Goal: Navigation & Orientation: Find specific page/section

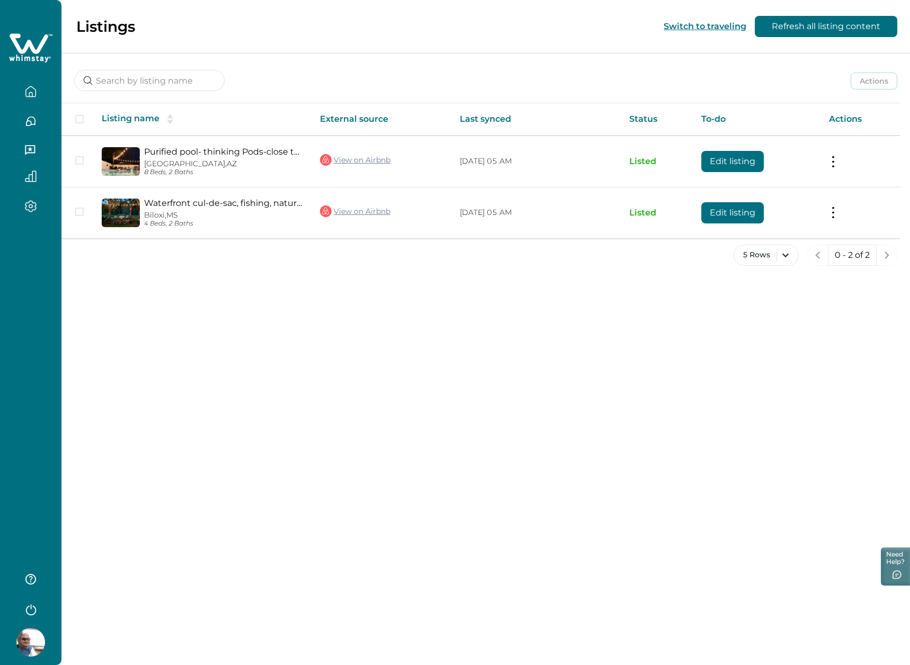
click at [30, 122] on icon "button" at bounding box center [31, 121] width 12 height 12
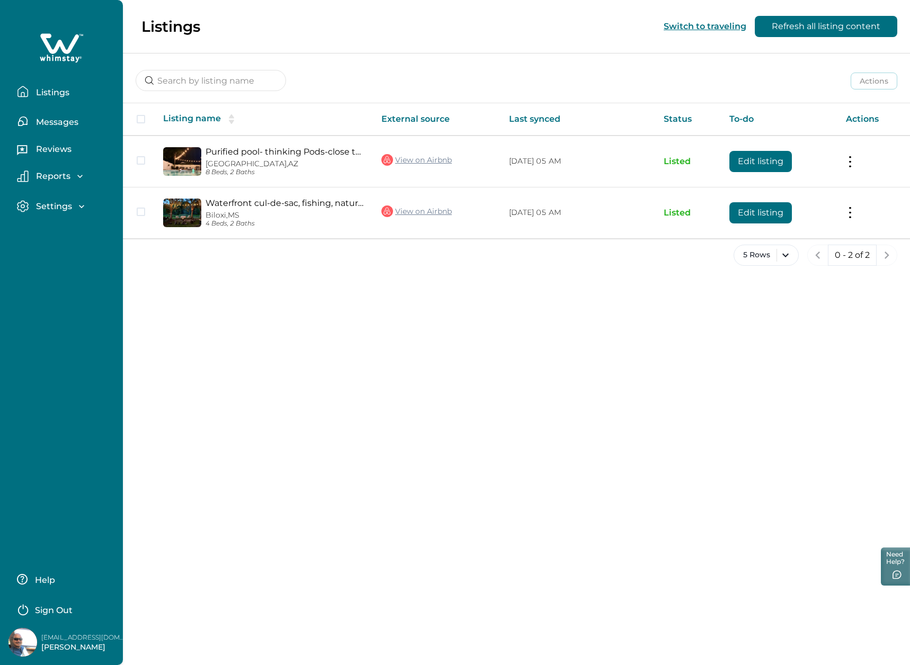
click at [47, 119] on p "Messages" at bounding box center [56, 122] width 46 height 11
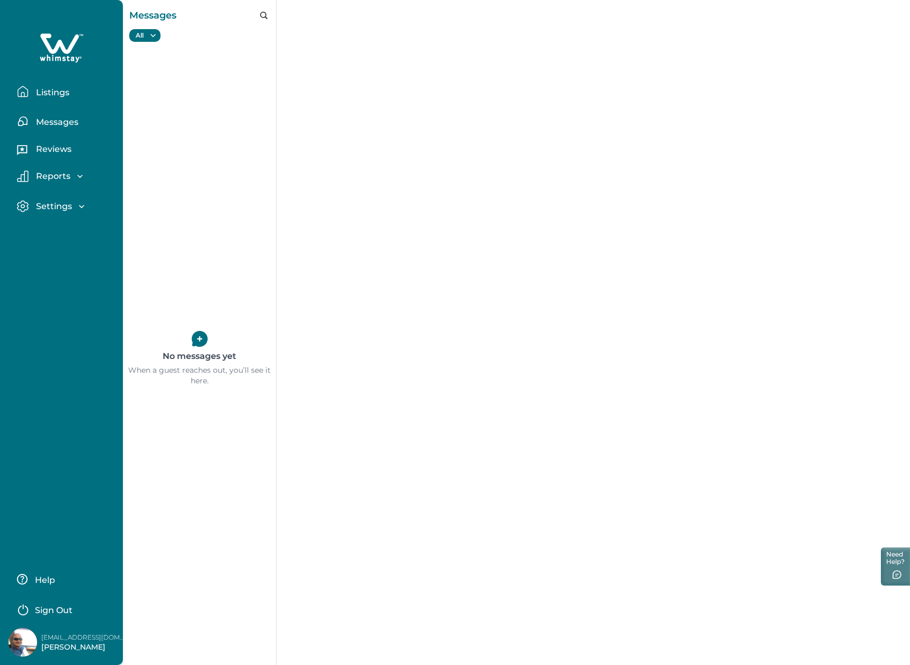
click at [56, 151] on p "Reviews" at bounding box center [52, 149] width 39 height 11
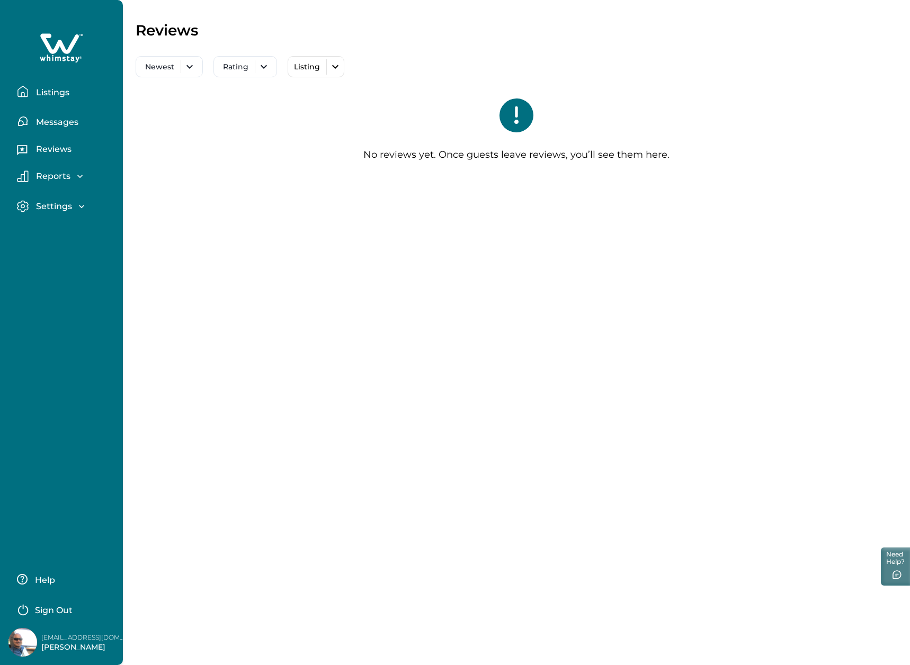
click at [53, 175] on p "Reports" at bounding box center [52, 176] width 38 height 11
click at [57, 200] on p "Earnings" at bounding box center [54, 199] width 42 height 11
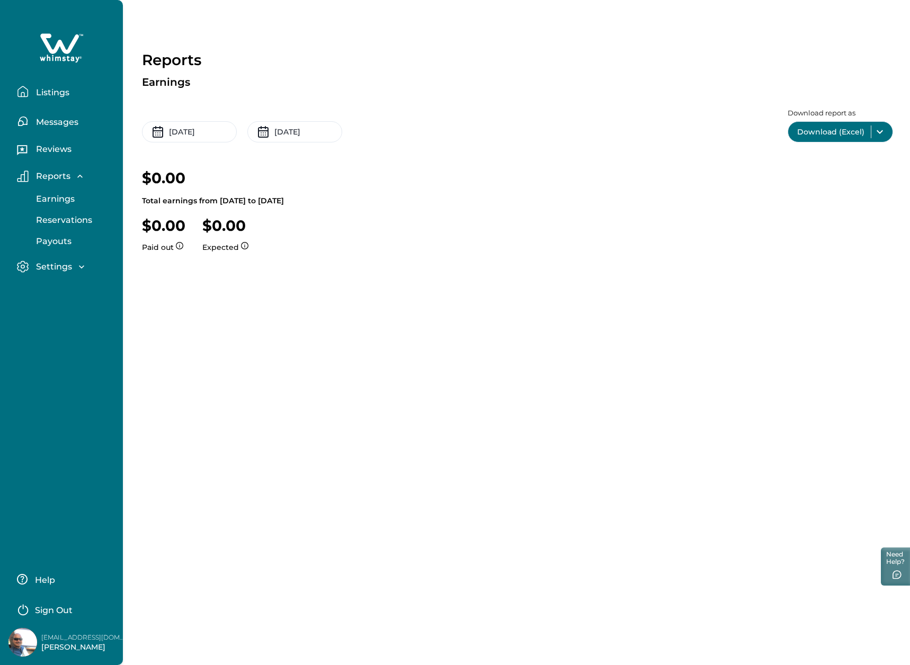
click at [56, 89] on p "Listings" at bounding box center [51, 92] width 37 height 11
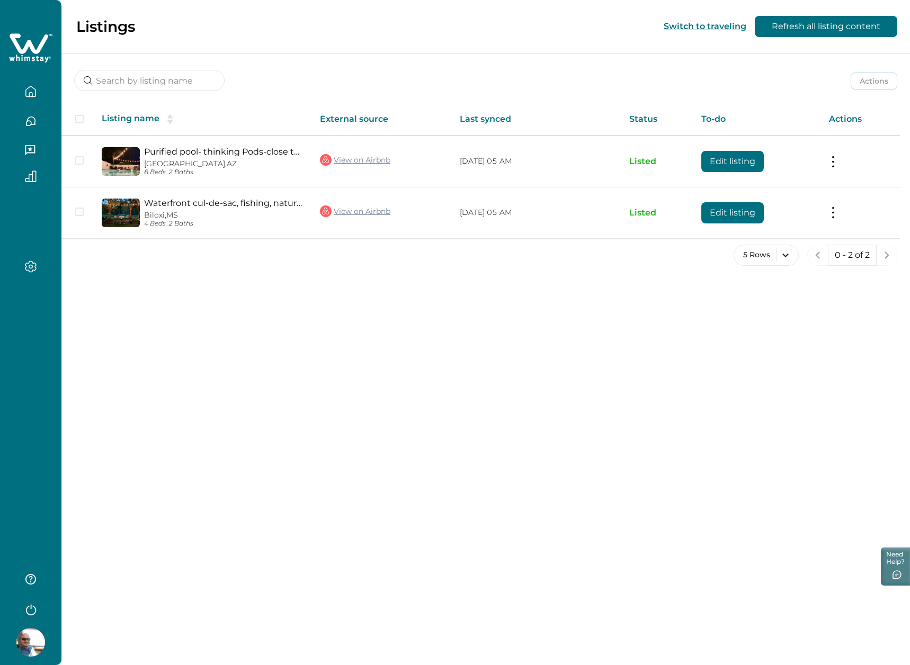
click at [499, 290] on div "Listings Switch to traveling Refresh all listing content Actions Actions Publis…" at bounding box center [485, 332] width 848 height 665
